Goal: Task Accomplishment & Management: Use online tool/utility

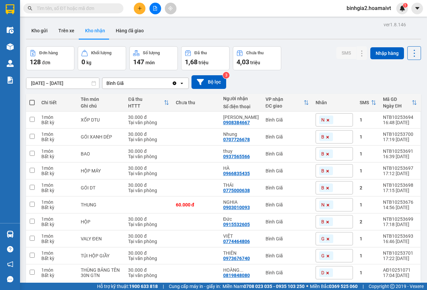
drag, startPoint x: 344, startPoint y: 34, endPoint x: 325, endPoint y: 38, distance: 20.2
drag, startPoint x: 353, startPoint y: 82, endPoint x: 353, endPoint y: 91, distance: 9.0
click at [353, 91] on div "[DATE] – [DATE] Press the down arrow key to interact with the calendar and sele…" at bounding box center [223, 82] width 395 height 24
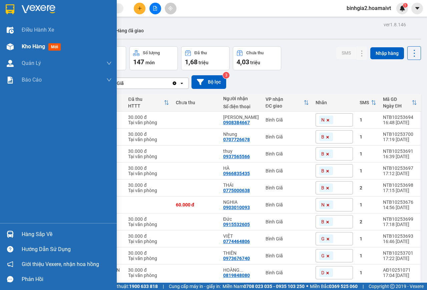
click at [50, 48] on span "mới" at bounding box center [54, 46] width 12 height 7
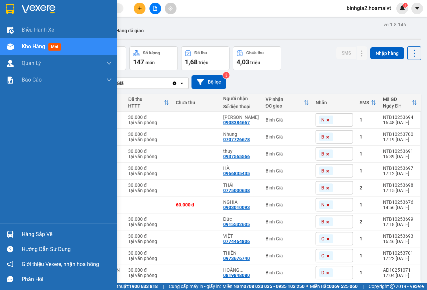
click at [50, 48] on span "mới" at bounding box center [54, 46] width 12 height 7
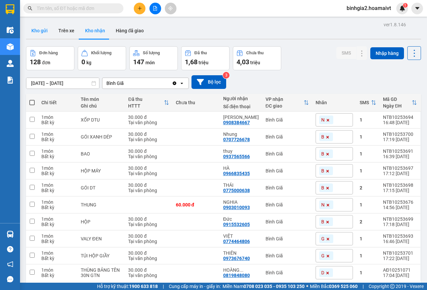
click at [35, 31] on button "Kho gửi" at bounding box center [39, 31] width 27 height 16
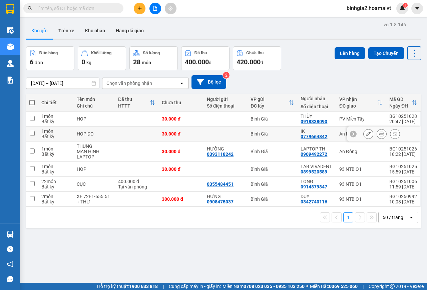
click at [196, 131] on div "30.000 đ" at bounding box center [181, 133] width 38 height 5
checkbox input "true"
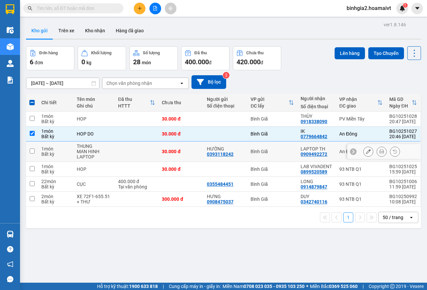
click at [189, 148] on td "30.000 đ" at bounding box center [180, 152] width 45 height 20
checkbox input "true"
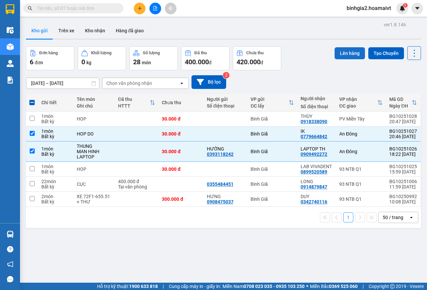
click at [347, 49] on button "Lên hàng" at bounding box center [349, 53] width 30 height 12
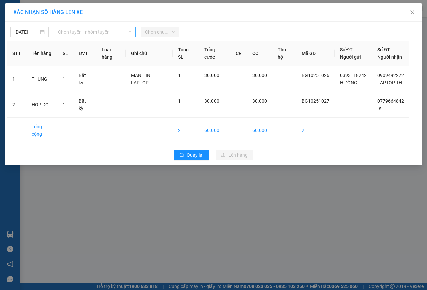
click at [84, 30] on span "Chọn tuyến - nhóm tuyến" at bounding box center [95, 32] width 74 height 10
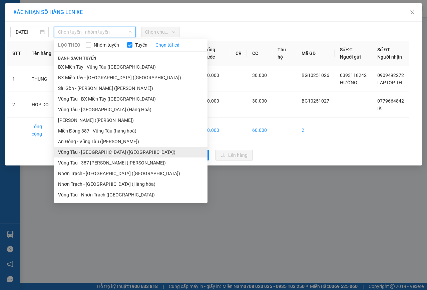
click at [106, 152] on li "Vũng Tàu - [GEOGRAPHIC_DATA] ([GEOGRAPHIC_DATA])" at bounding box center [130, 152] width 153 height 11
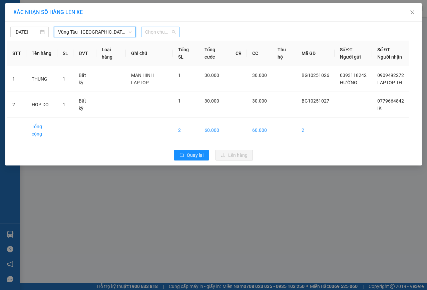
click at [165, 30] on span "Chọn chuyến" at bounding box center [160, 32] width 30 height 10
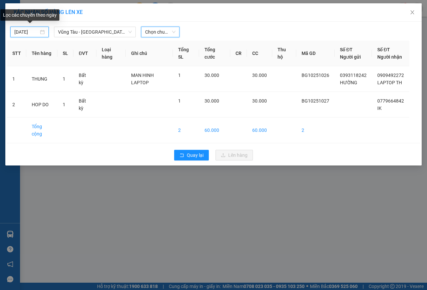
click at [17, 30] on input "[DATE]" at bounding box center [26, 31] width 24 height 7
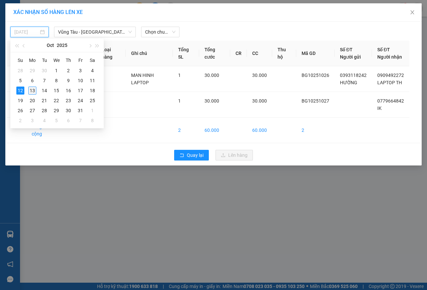
click at [33, 92] on div "13" at bounding box center [32, 91] width 8 height 8
type input "[DATE]"
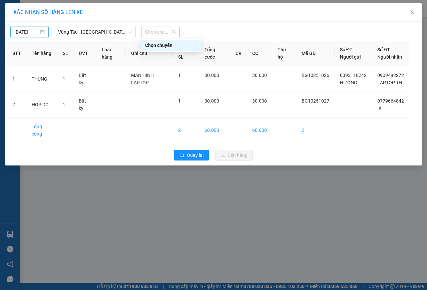
click at [160, 32] on span "Chọn chuyến" at bounding box center [160, 32] width 30 height 10
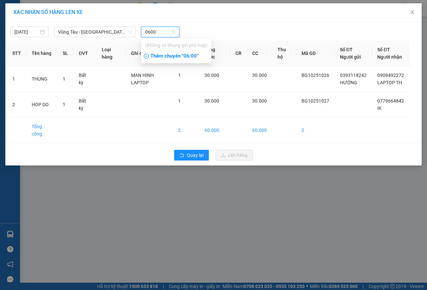
type input "0600"
click at [187, 58] on div "Thêm chuyến " 06:00 "" at bounding box center [176, 56] width 70 height 11
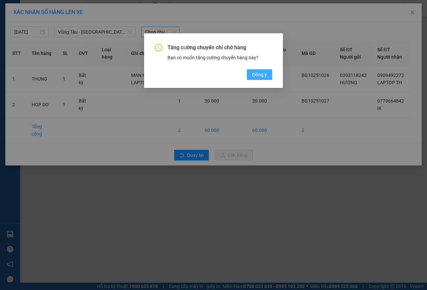
drag, startPoint x: 252, startPoint y: 73, endPoint x: 257, endPoint y: 71, distance: 5.5
click at [256, 75] on button "Đồng ý" at bounding box center [259, 74] width 25 height 11
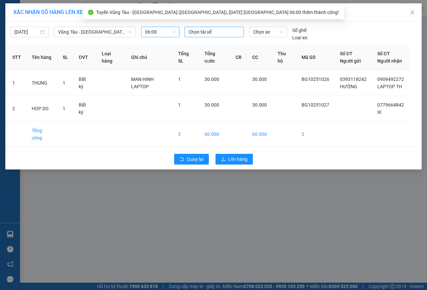
click at [213, 30] on div at bounding box center [214, 32] width 56 height 8
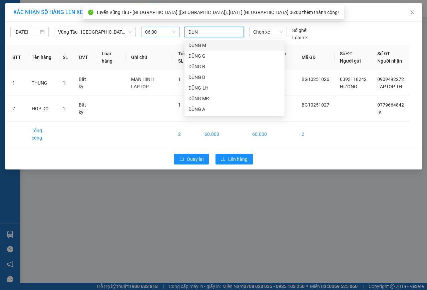
type input "DUNG"
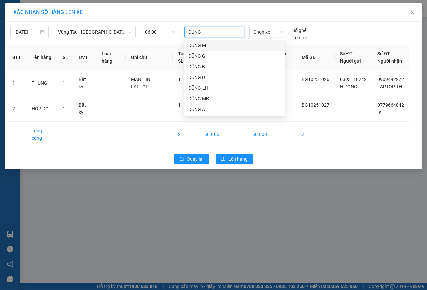
click at [211, 46] on div "DŨNG M" at bounding box center [234, 45] width 92 height 7
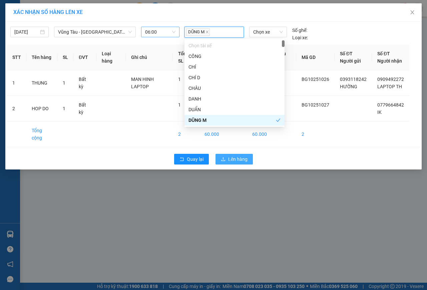
click at [234, 163] on span "Lên hàng" at bounding box center [237, 159] width 19 height 7
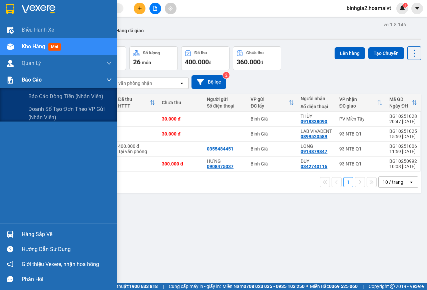
click at [29, 79] on span "Báo cáo" at bounding box center [32, 80] width 20 height 8
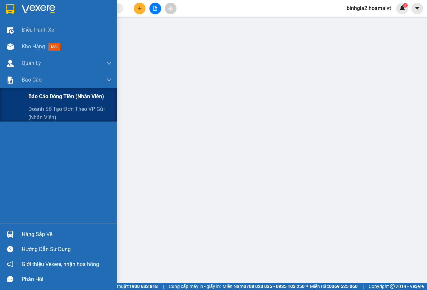
click at [45, 99] on span "Báo cáo dòng tiền (nhân viên)" at bounding box center [66, 96] width 76 height 8
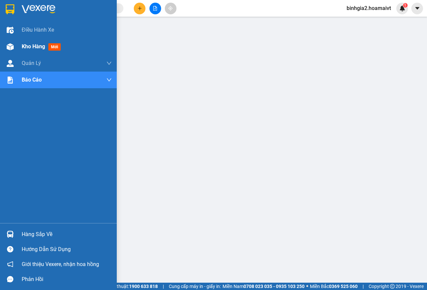
click at [56, 41] on div "Kho hàng mới" at bounding box center [67, 46] width 90 height 17
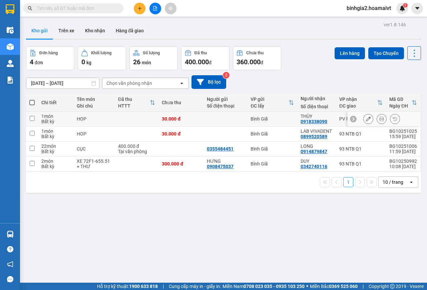
click at [226, 122] on td at bounding box center [225, 119] width 44 height 15
checkbox input "true"
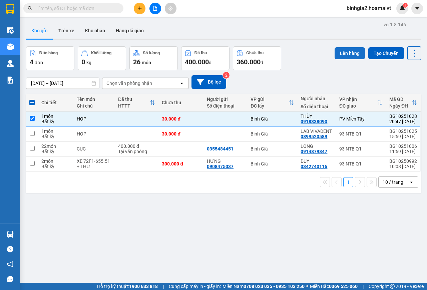
click at [335, 53] on button "Lên hàng" at bounding box center [349, 53] width 30 height 12
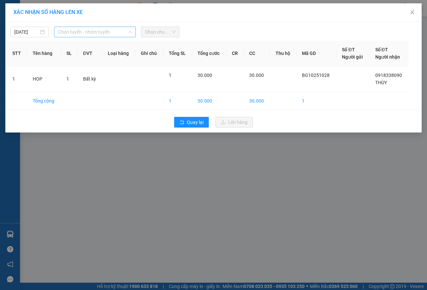
click at [84, 33] on span "Chọn tuyến - nhóm tuyến" at bounding box center [95, 32] width 74 height 10
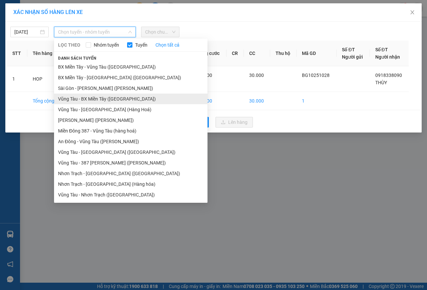
drag, startPoint x: 105, startPoint y: 99, endPoint x: 105, endPoint y: 94, distance: 5.3
click at [105, 98] on li "Vũng Tàu - BX Miền Tây ([GEOGRAPHIC_DATA])" at bounding box center [130, 99] width 153 height 11
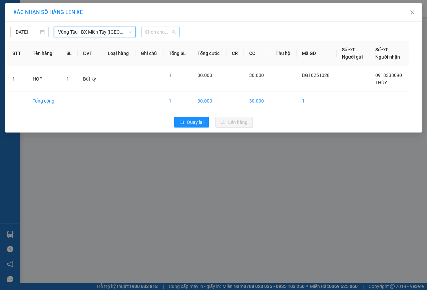
click at [147, 30] on span "Chọn chuyến" at bounding box center [160, 32] width 30 height 10
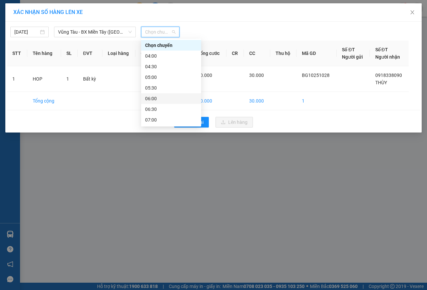
drag, startPoint x: 155, startPoint y: 97, endPoint x: 162, endPoint y: 74, distance: 23.8
click at [155, 92] on div "Chọn chuyến 04:00 04:30 05:00 05:30 06:00 06:30 07:00 07:20 07:30 07:50 08:00 0…" at bounding box center [171, 274] width 60 height 469
click at [151, 97] on div "06:00" at bounding box center [171, 98] width 52 height 7
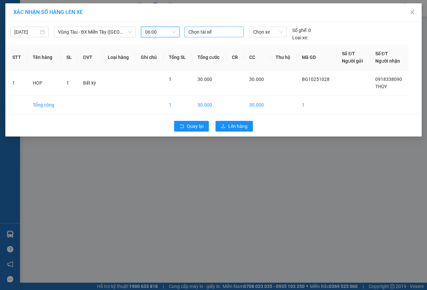
click at [219, 33] on div at bounding box center [214, 32] width 56 height 8
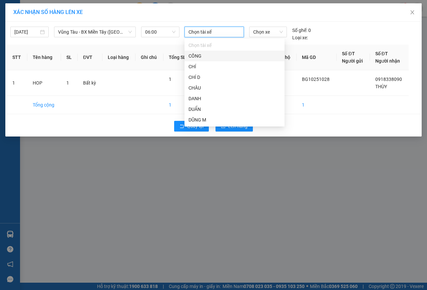
click at [219, 33] on div at bounding box center [214, 32] width 56 height 8
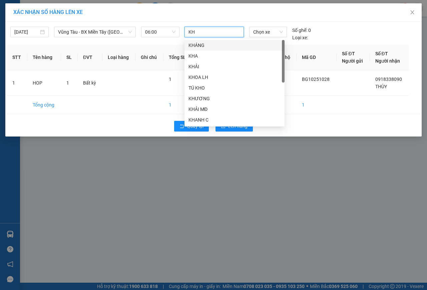
type input "KHA"
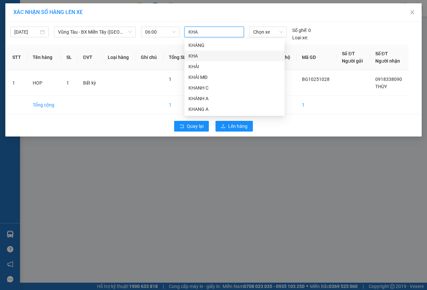
click at [206, 56] on div "KHA" at bounding box center [234, 55] width 92 height 7
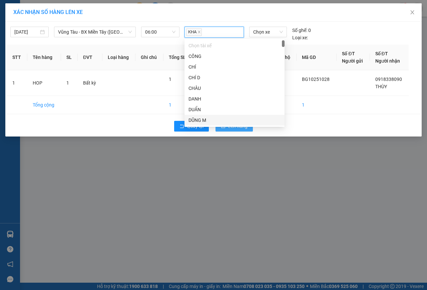
click at [240, 130] on button "Lên hàng" at bounding box center [233, 126] width 37 height 11
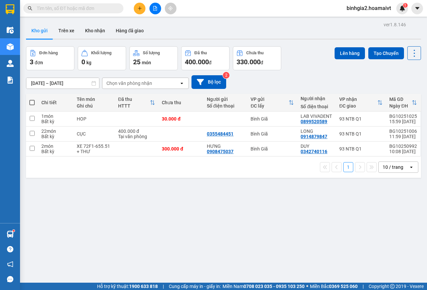
drag, startPoint x: 377, startPoint y: 198, endPoint x: 326, endPoint y: 189, distance: 51.7
click at [285, 223] on div "ver 1.8.146 Kho gửi Trên xe Kho nhận Hàng đã giao Đơn hàng 3 đơn Khối lượng 0 k…" at bounding box center [223, 165] width 400 height 290
